Goal: Information Seeking & Learning: Find specific fact

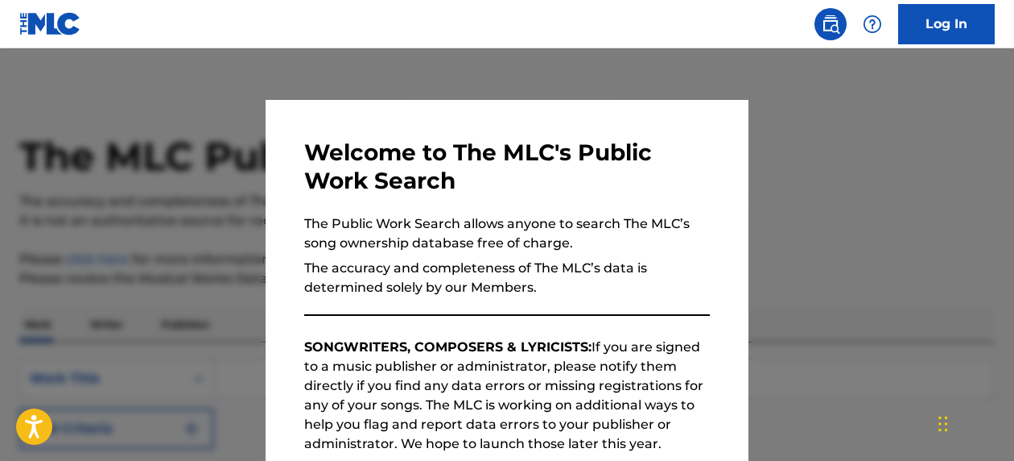
scroll to position [276, 0]
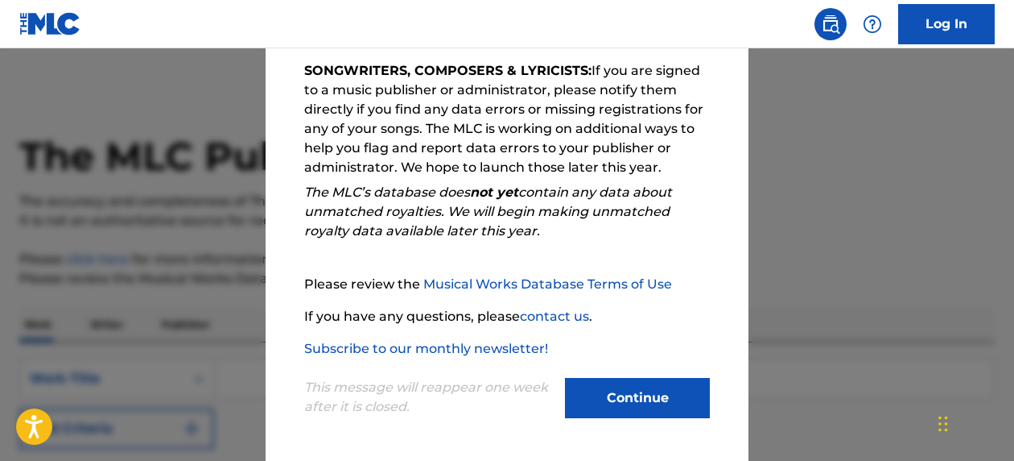
click at [634, 399] on button "Continue" at bounding box center [637, 398] width 145 height 40
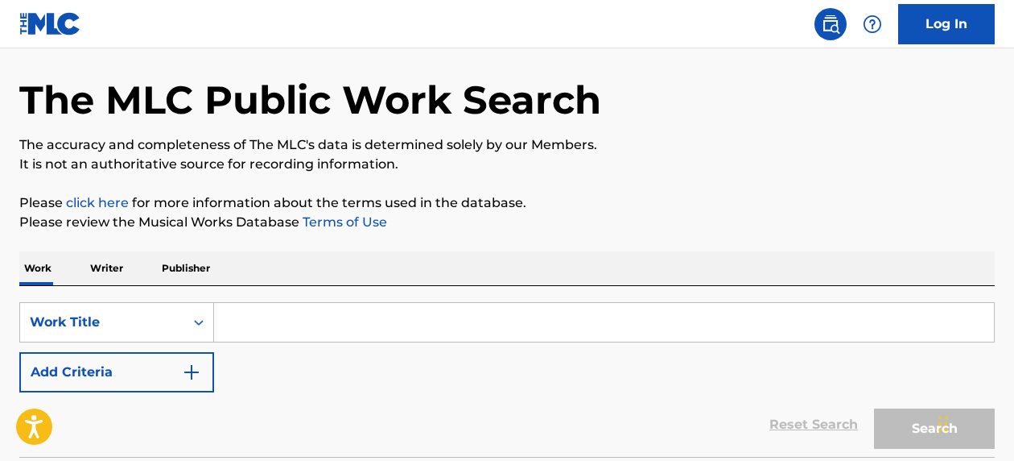
scroll to position [161, 0]
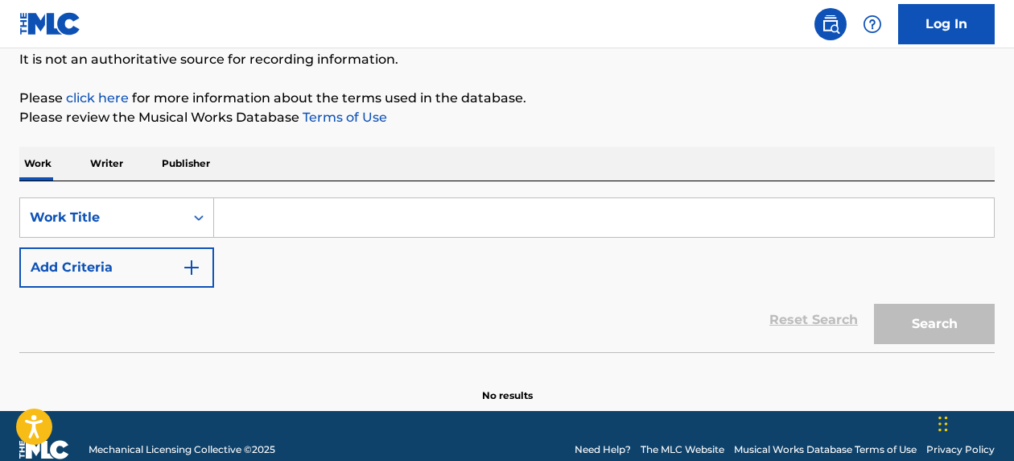
click at [481, 219] on input "Search Form" at bounding box center [604, 217] width 780 height 39
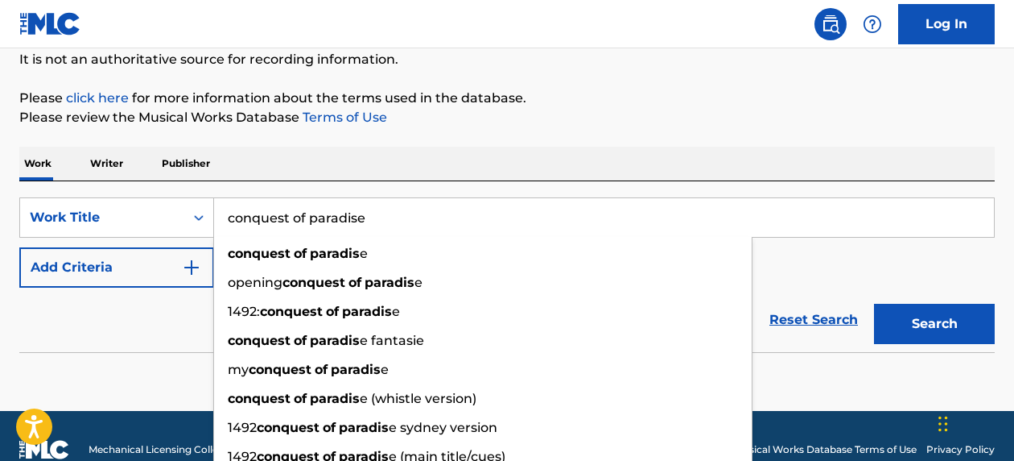
type input "conquest of paradise"
click at [874, 304] on button "Search" at bounding box center [934, 324] width 121 height 40
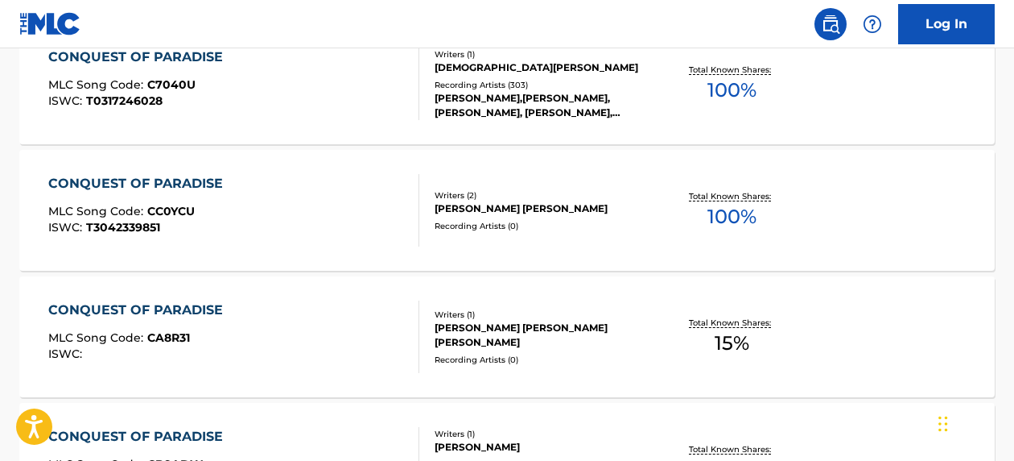
scroll to position [483, 0]
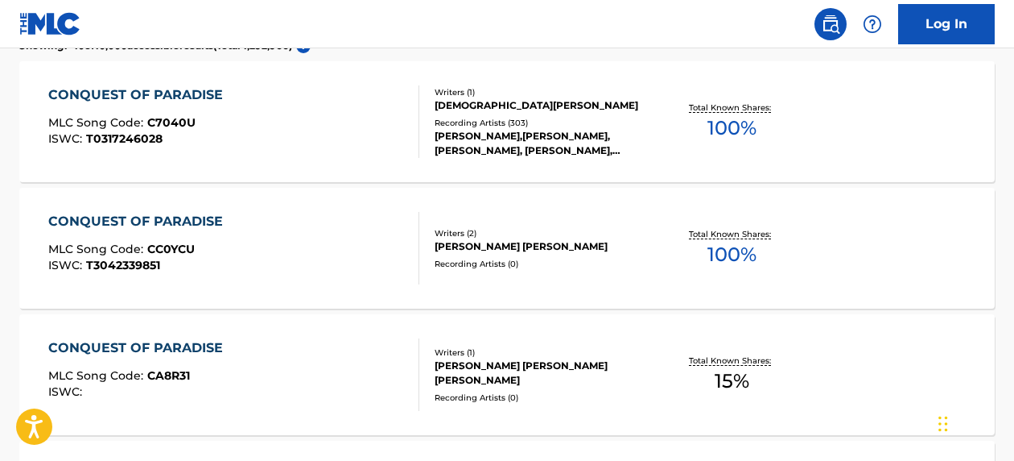
click at [627, 142] on div "[PERSON_NAME],[PERSON_NAME],[PERSON_NAME], [PERSON_NAME], [PERSON_NAME], [PERSO…" at bounding box center [543, 143] width 217 height 29
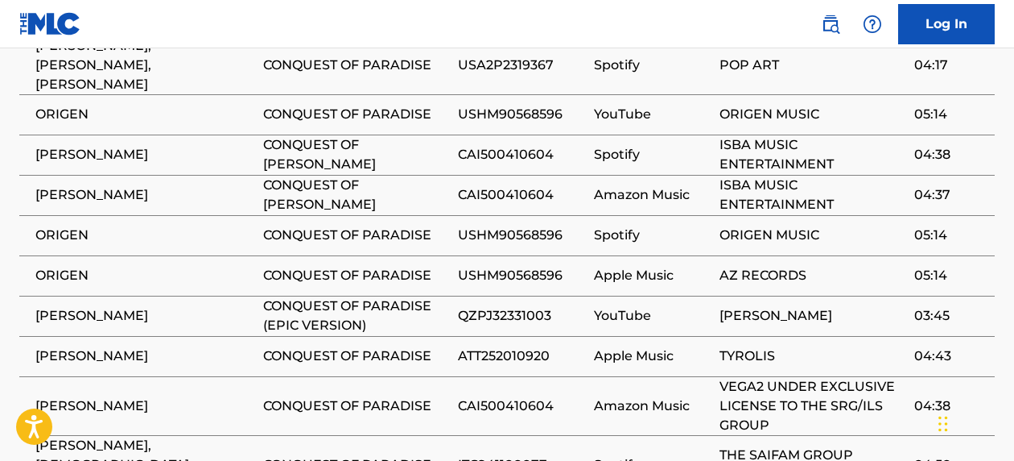
scroll to position [1530, 0]
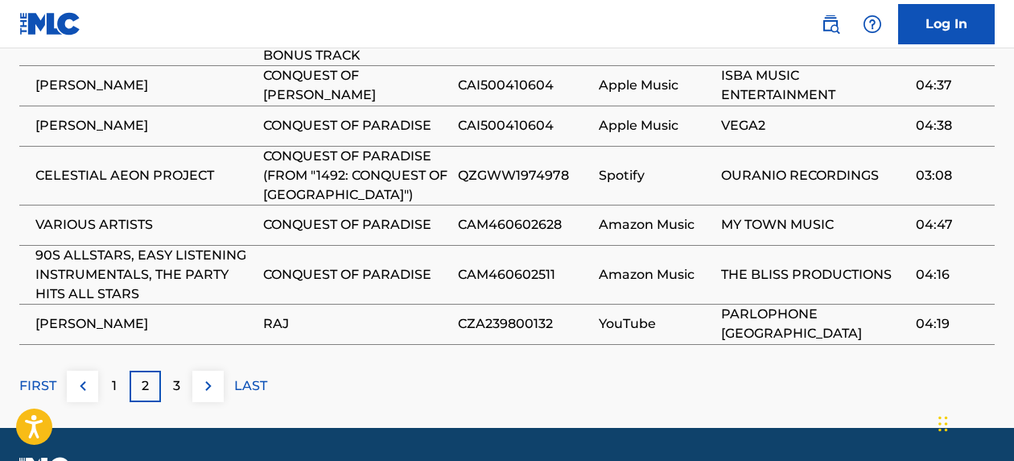
scroll to position [1634, 0]
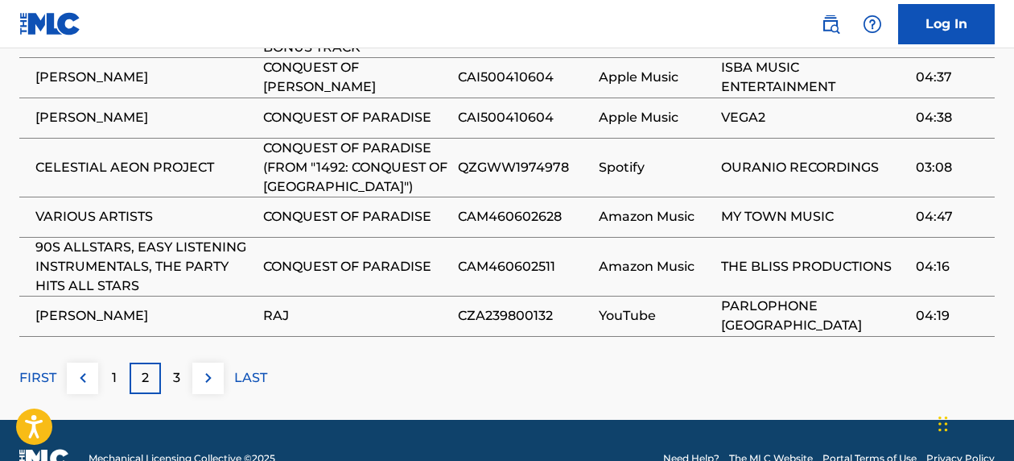
click at [122, 362] on div "1" at bounding box center [113, 377] width 31 height 31
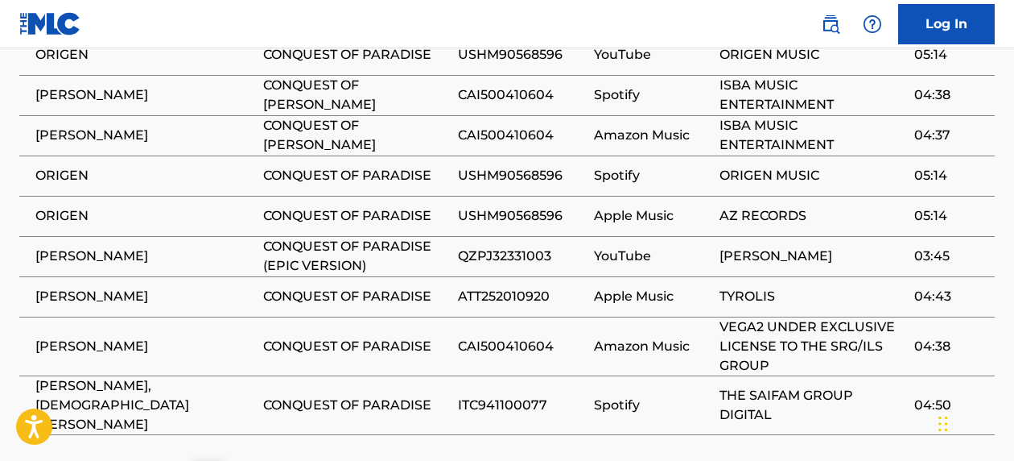
scroll to position [1517, 0]
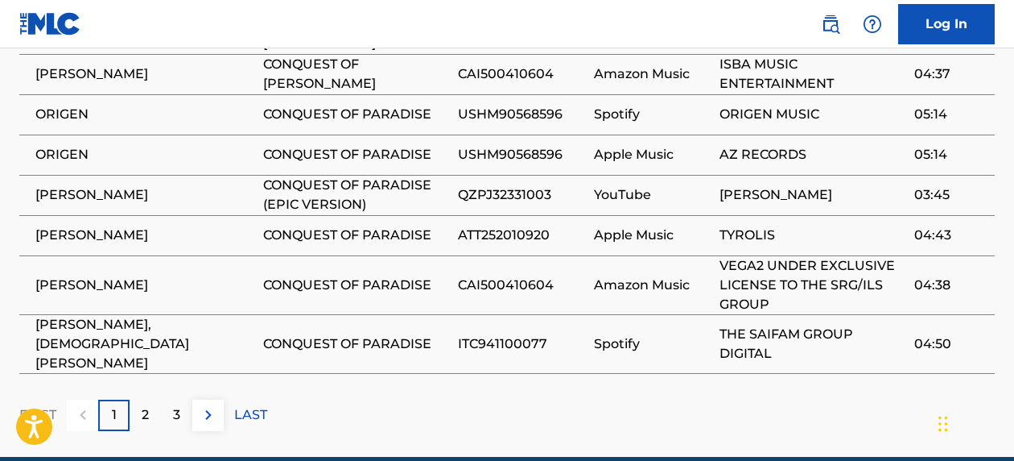
click at [173, 405] on p "3" at bounding box center [176, 414] width 7 height 19
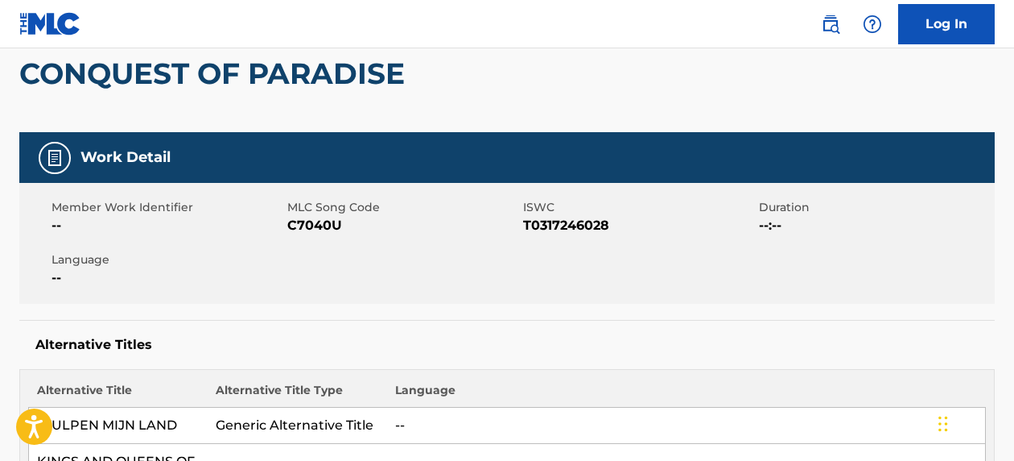
scroll to position [0, 0]
